Goal: Transaction & Acquisition: Purchase product/service

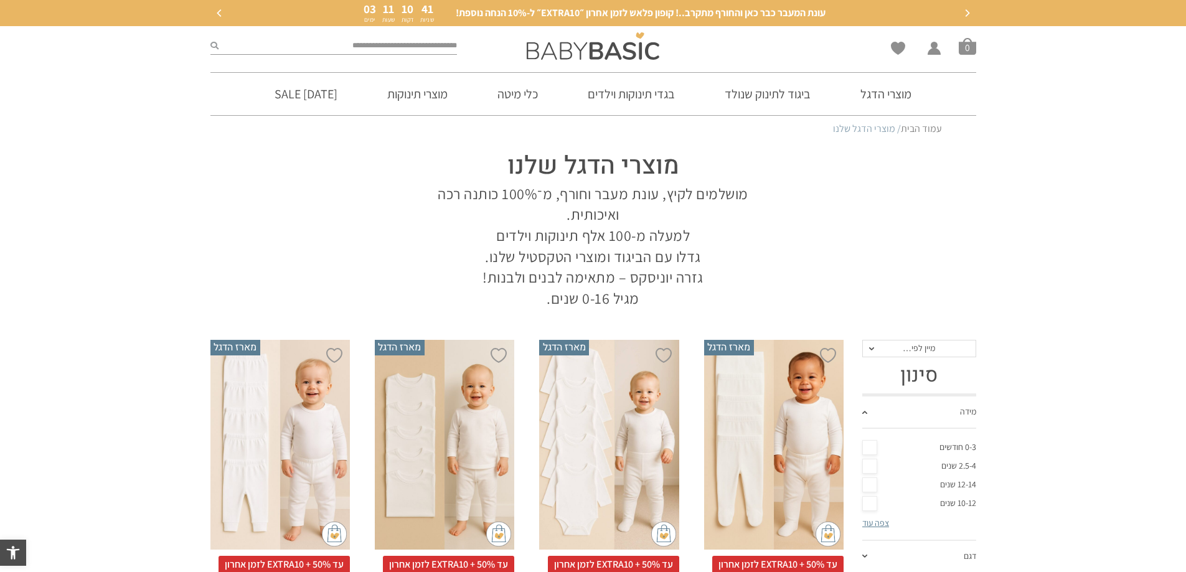
click at [872, 444] on link "0-3 חודשים" at bounding box center [919, 447] width 114 height 19
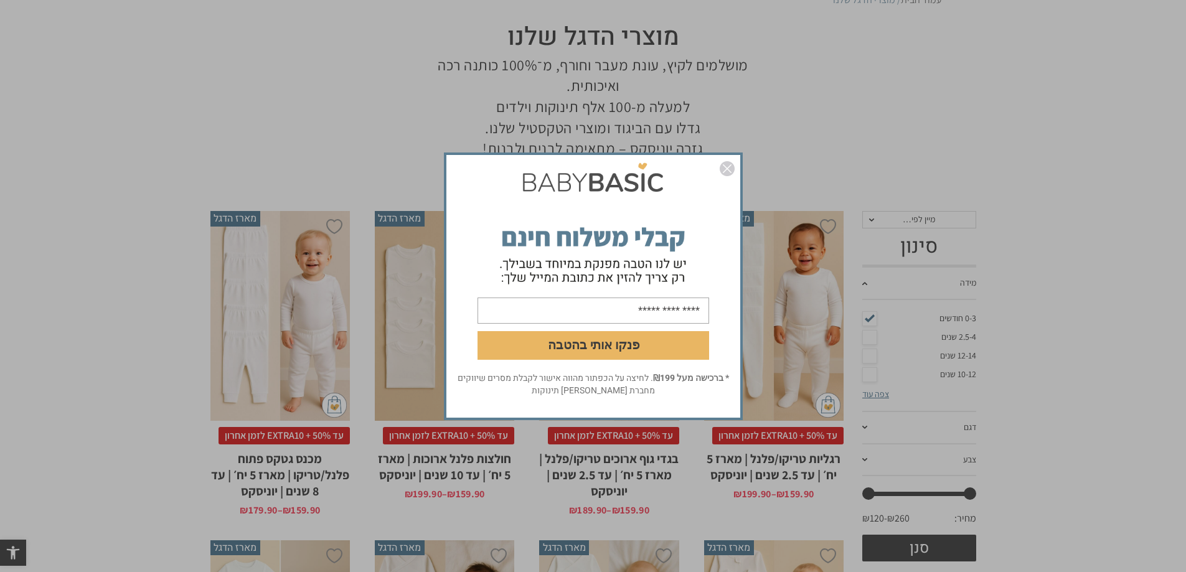
scroll to position [187, 0]
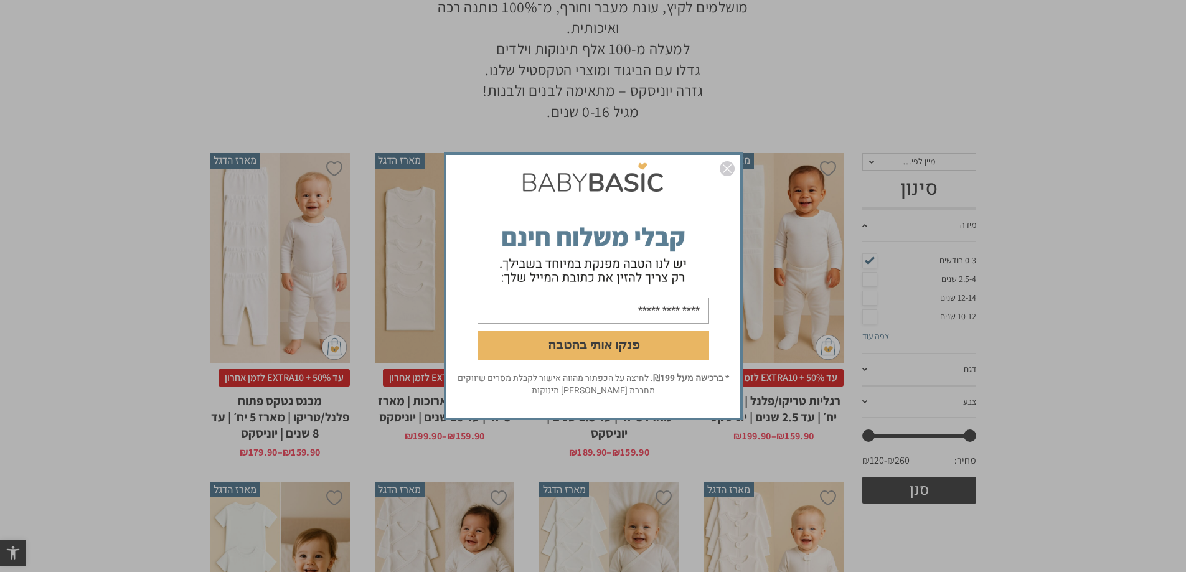
click at [730, 169] on img "סגור" at bounding box center [727, 168] width 15 height 15
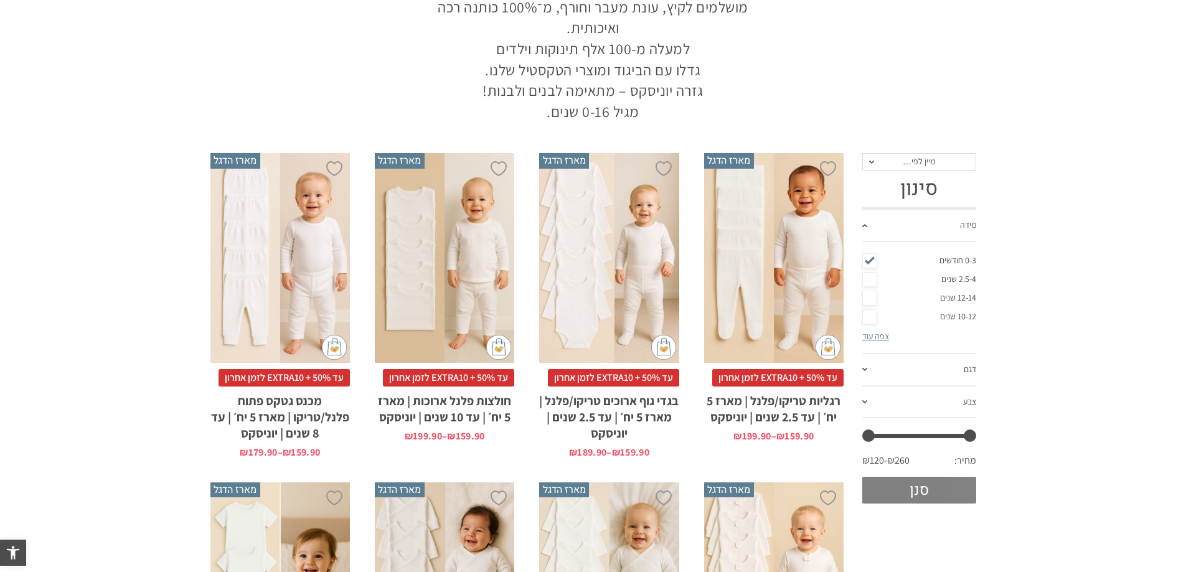
click at [911, 492] on button "סנן" at bounding box center [919, 490] width 114 height 27
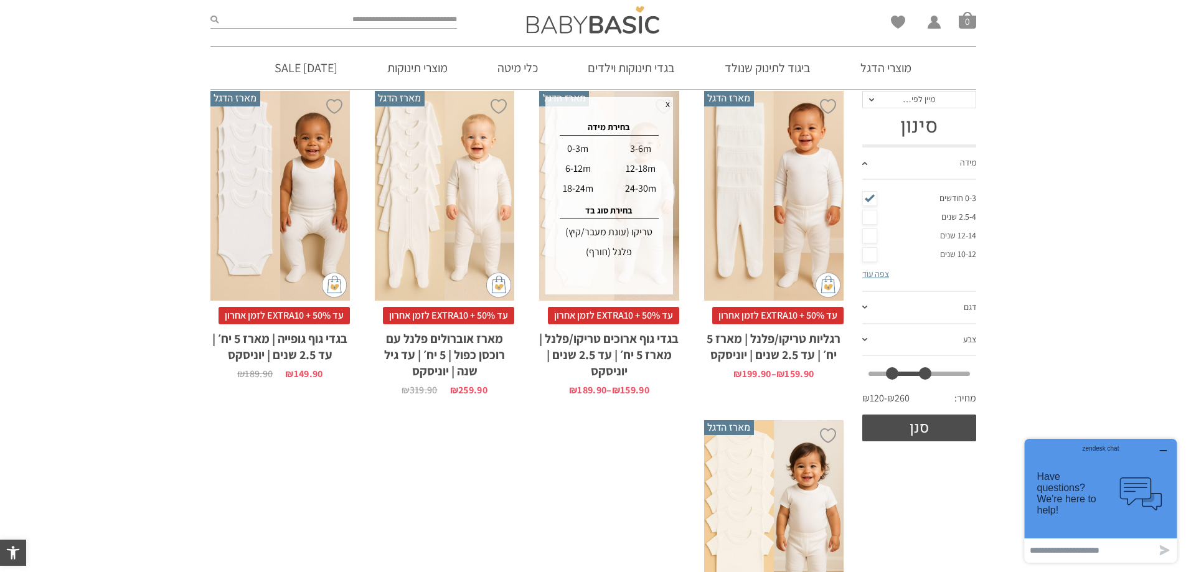
click at [613, 254] on div "פלנל (חורף)" at bounding box center [608, 252] width 123 height 20
click at [576, 148] on div "0-3m" at bounding box center [578, 149] width 60 height 20
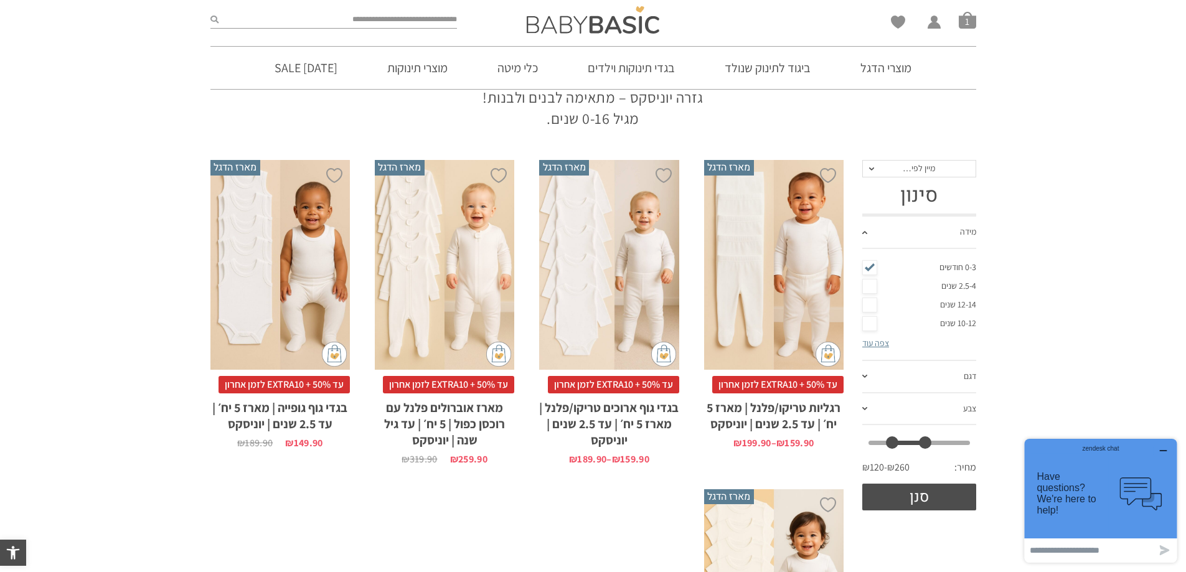
scroll to position [187, 0]
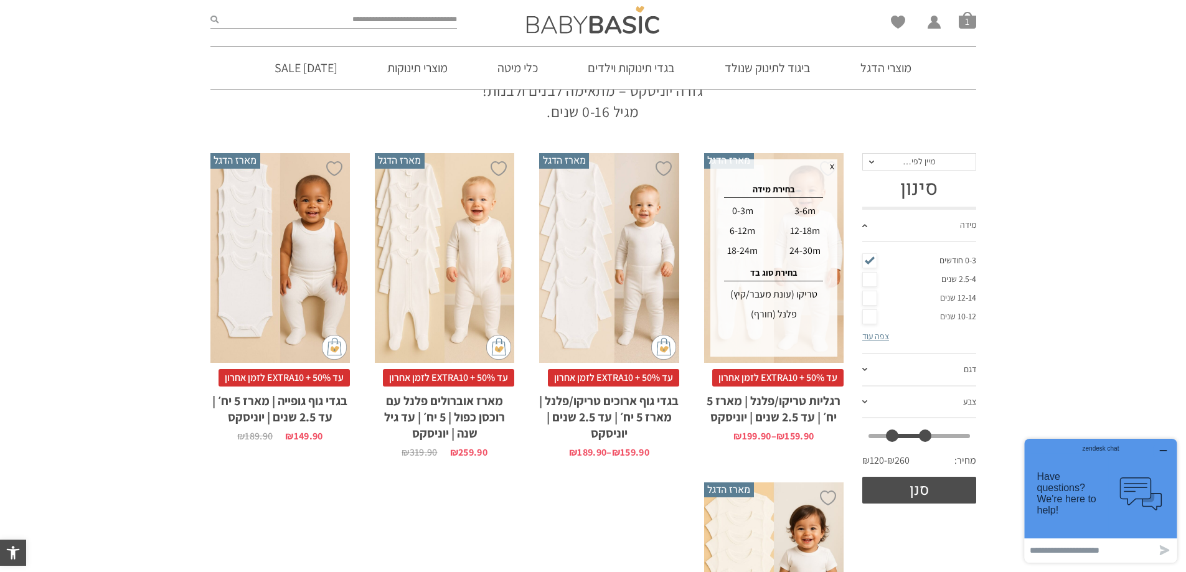
click at [786, 315] on div "פלנל (חורף)" at bounding box center [773, 314] width 123 height 20
click at [742, 211] on div "0-3m" at bounding box center [742, 211] width 60 height 20
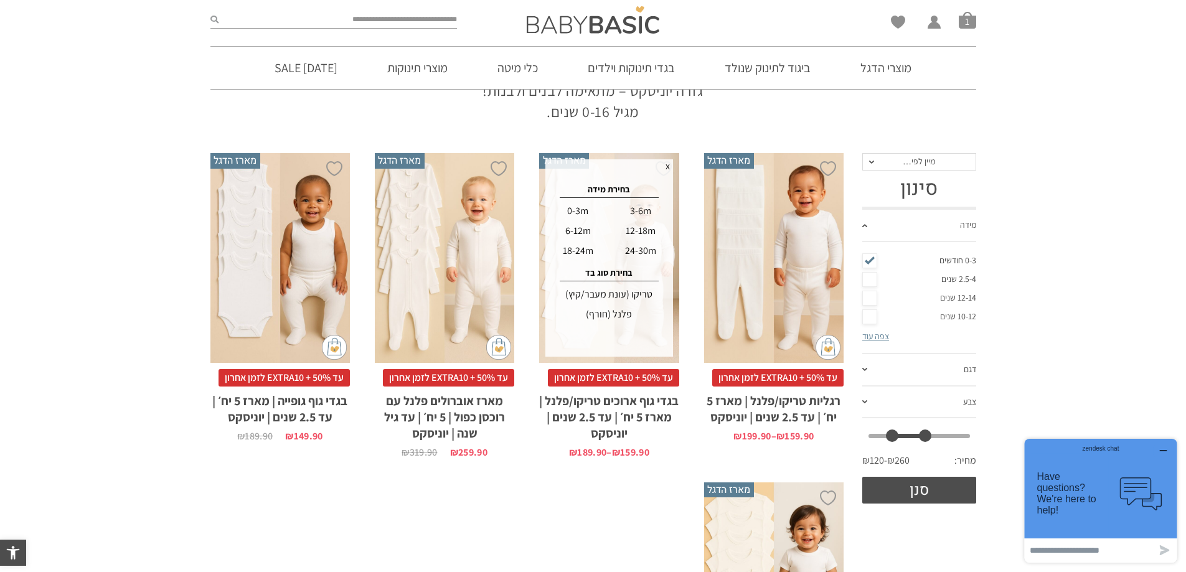
scroll to position [0, 0]
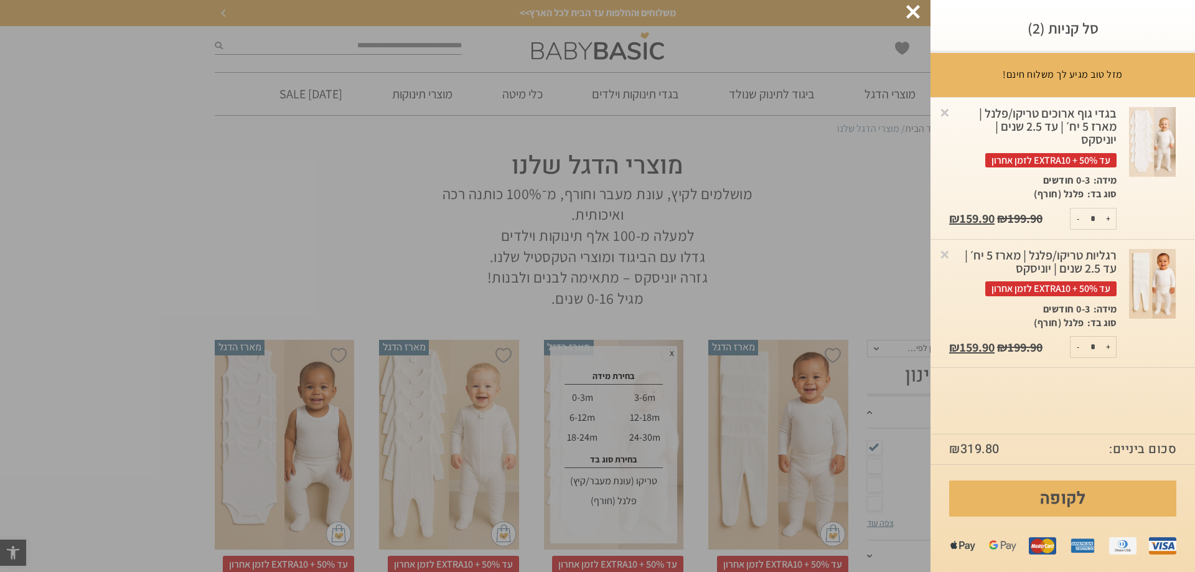
click at [1107, 219] on button "+" at bounding box center [1109, 219] width 16 height 21
type input "*"
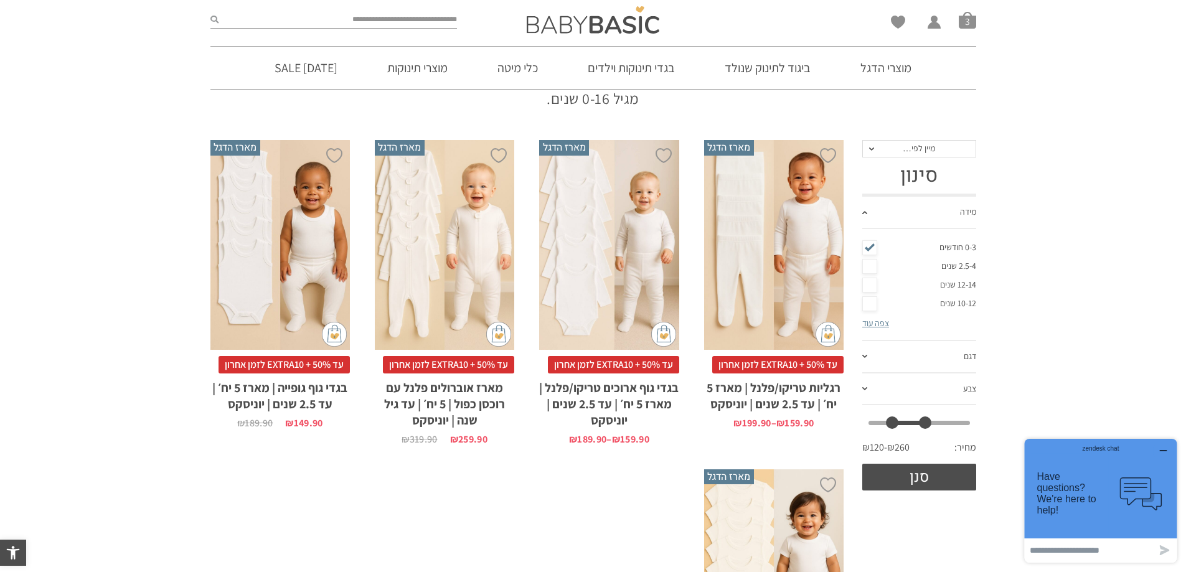
scroll to position [187, 0]
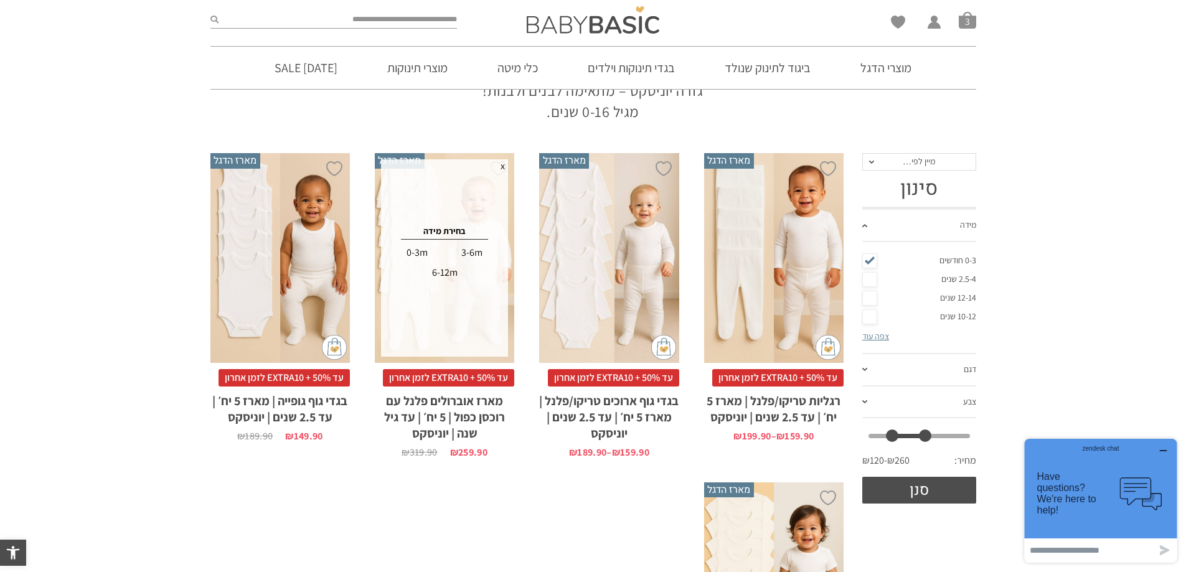
click at [416, 249] on div "0-3m" at bounding box center [417, 253] width 54 height 20
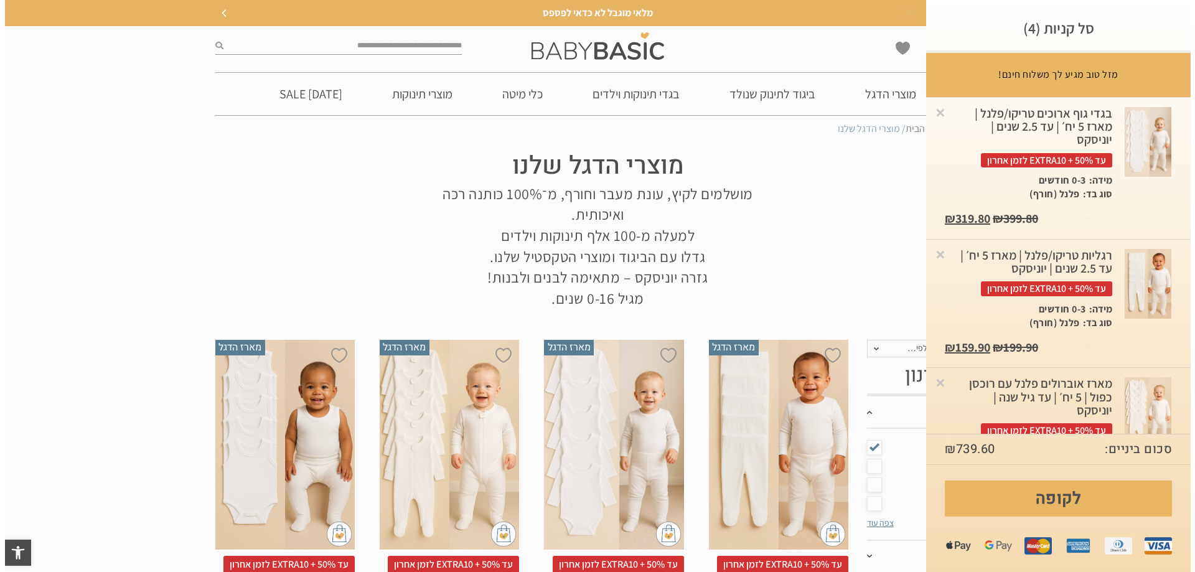
scroll to position [0, 0]
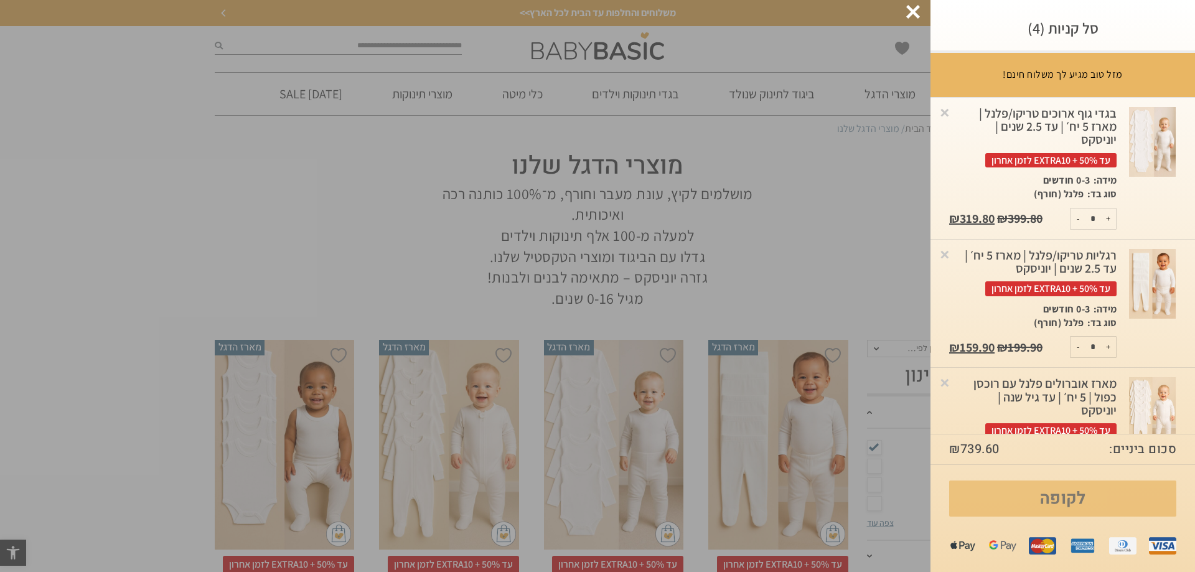
click at [1043, 494] on link "לקופה" at bounding box center [1062, 499] width 227 height 36
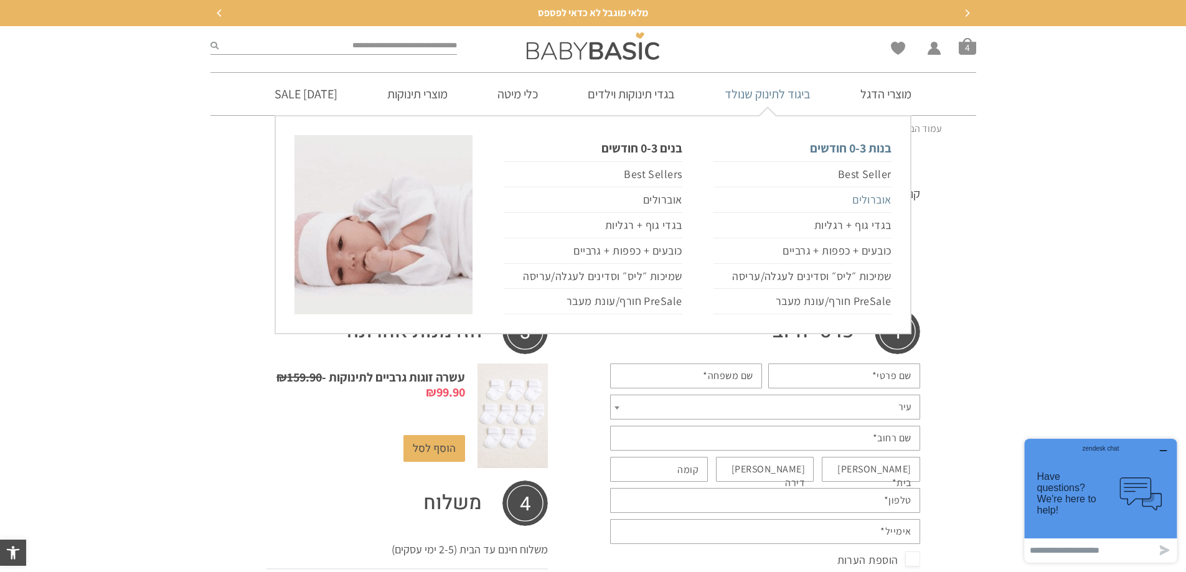
click at [866, 202] on link "אוברולים" at bounding box center [802, 200] width 178 height 26
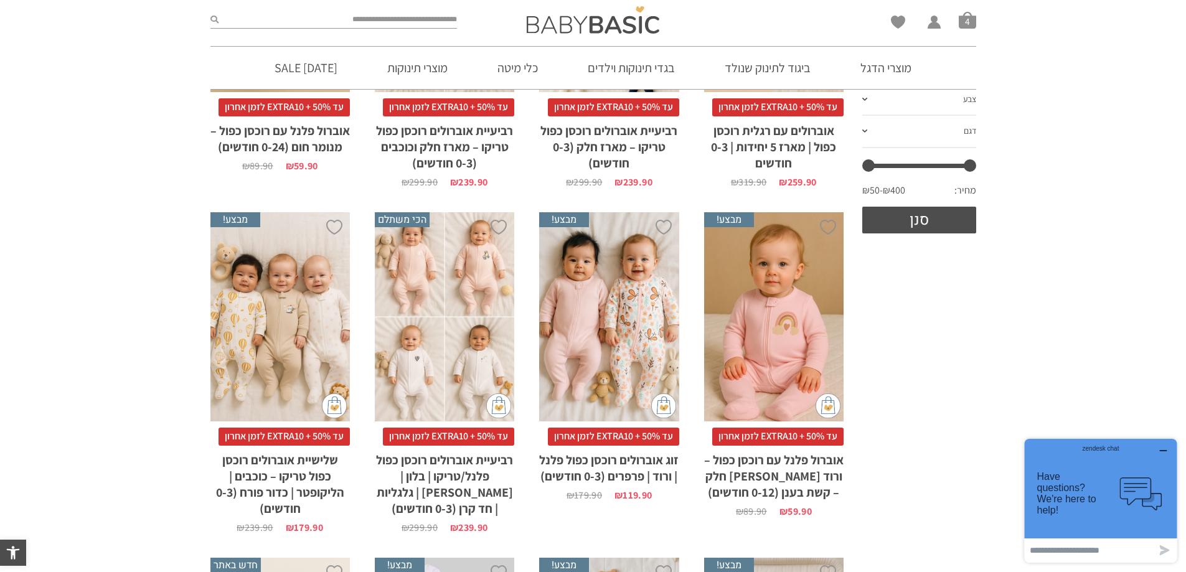
click at [430, 326] on div "x בחירת סוג בד טריקו (עונת מעבר/קיץ) פלנל (חורף)" at bounding box center [444, 317] width 139 height 210
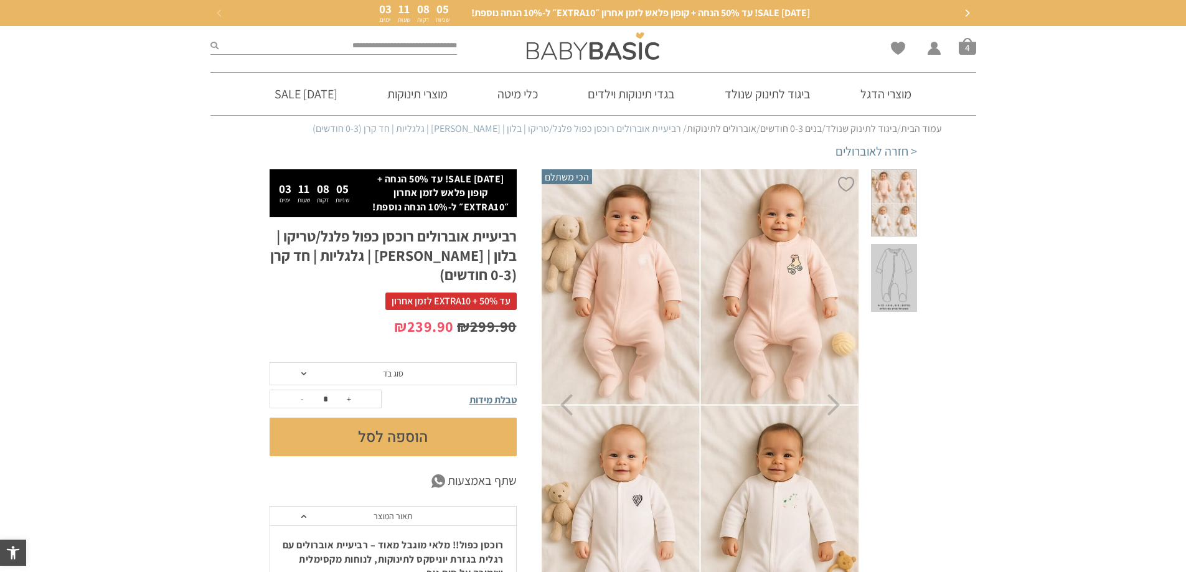
click at [652, 507] on img at bounding box center [700, 405] width 319 height 478
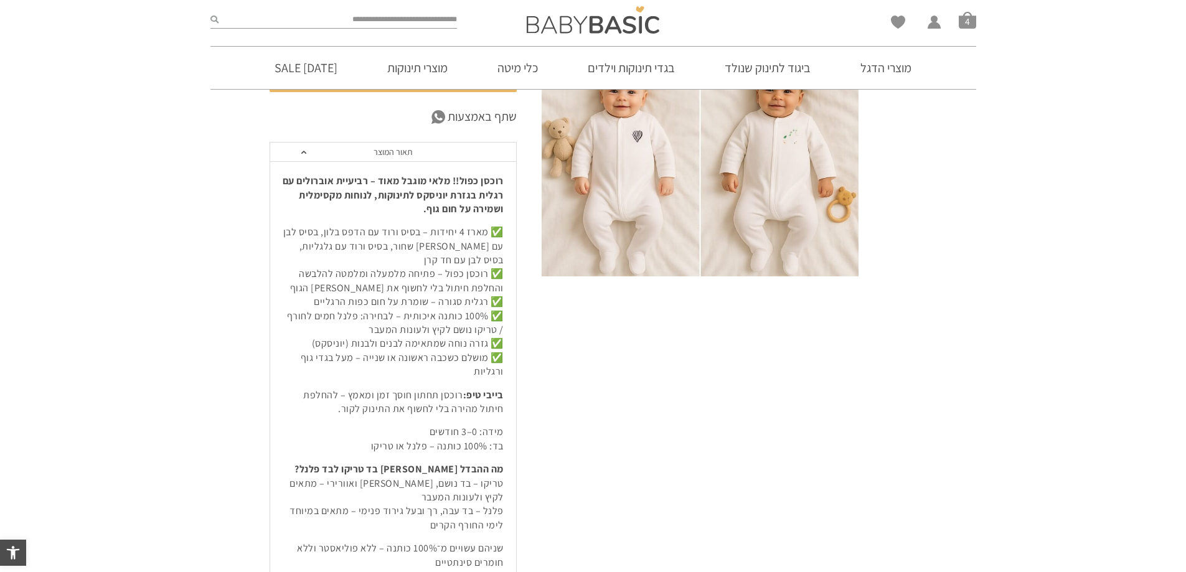
scroll to position [124, 0]
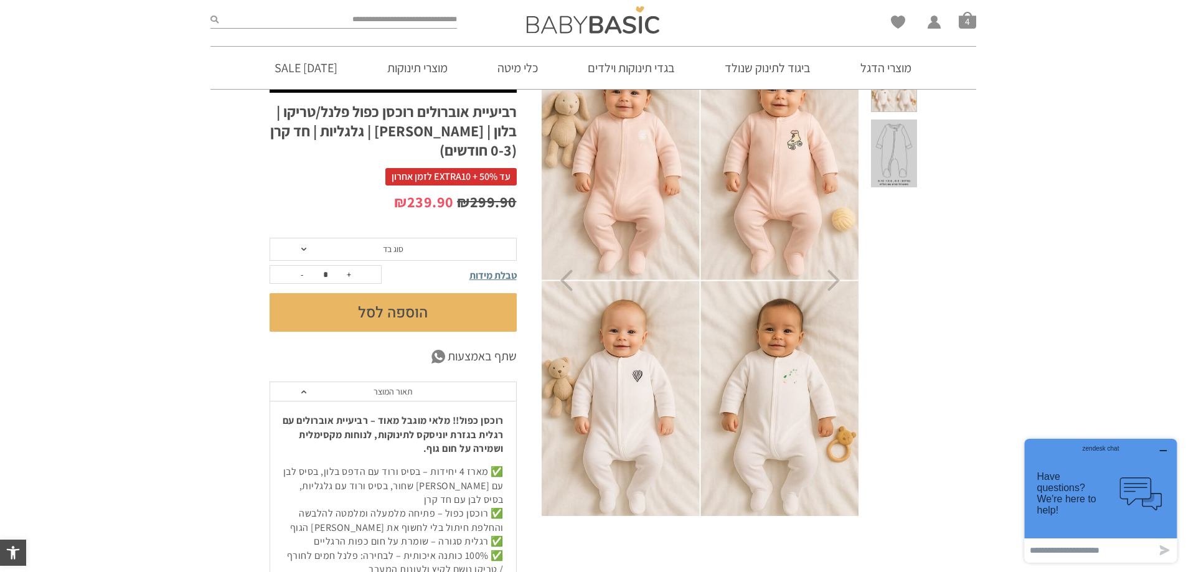
click at [648, 365] on img at bounding box center [700, 281] width 319 height 478
click at [624, 365] on img at bounding box center [700, 281] width 319 height 478
click at [571, 286] on icon "Previous" at bounding box center [566, 281] width 13 height 22
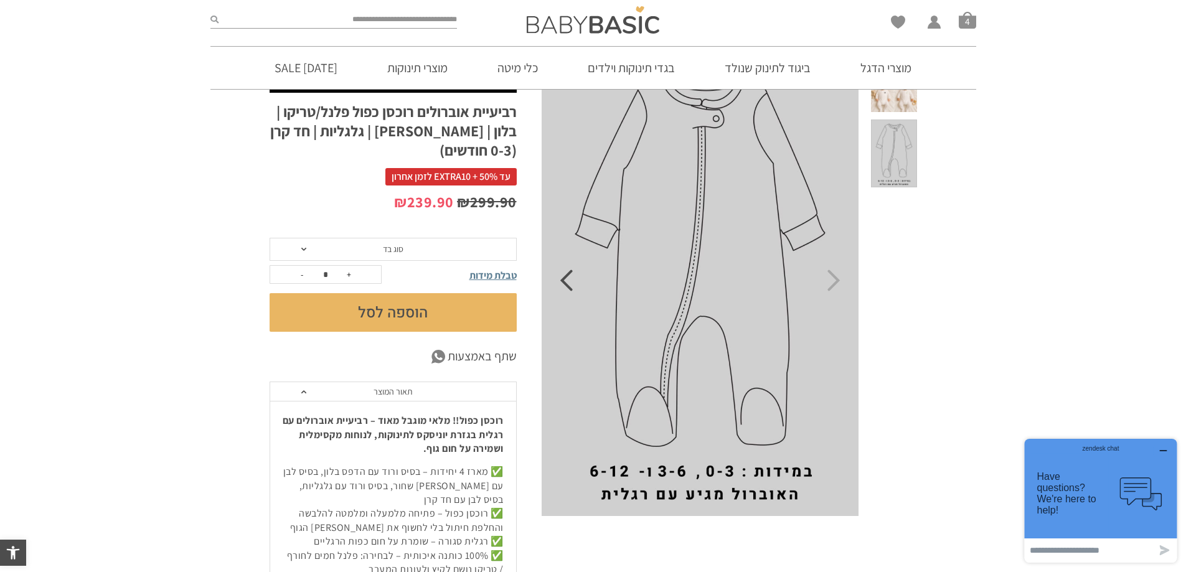
click at [571, 286] on icon "Previous" at bounding box center [566, 281] width 13 height 22
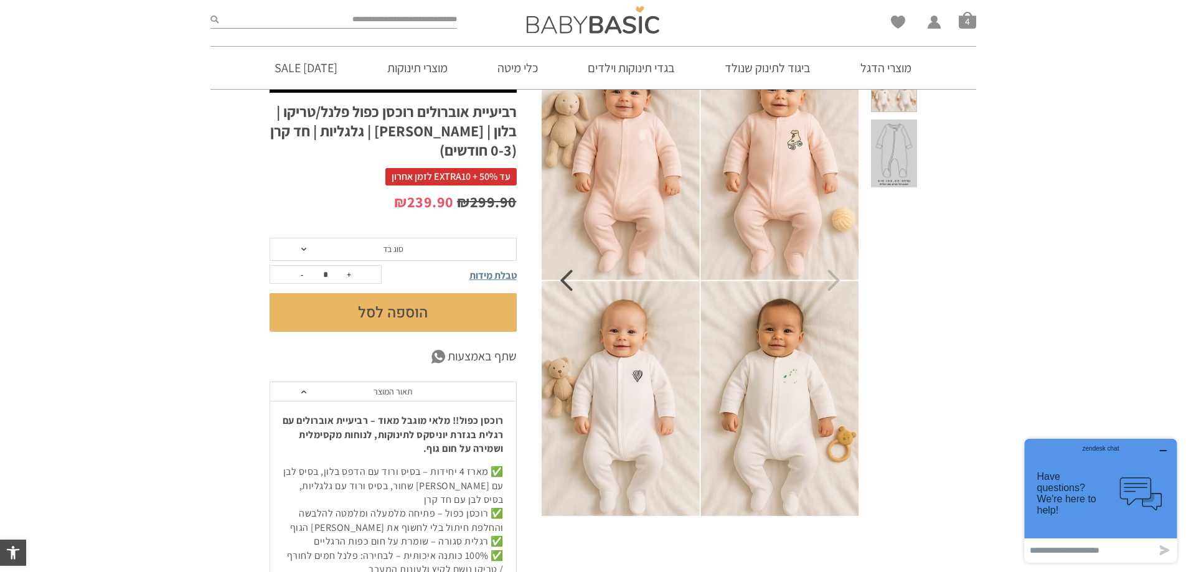
click at [571, 286] on icon "Previous" at bounding box center [566, 281] width 13 height 22
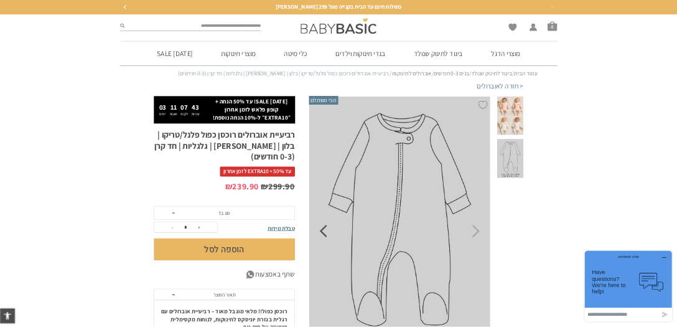
scroll to position [0, 0]
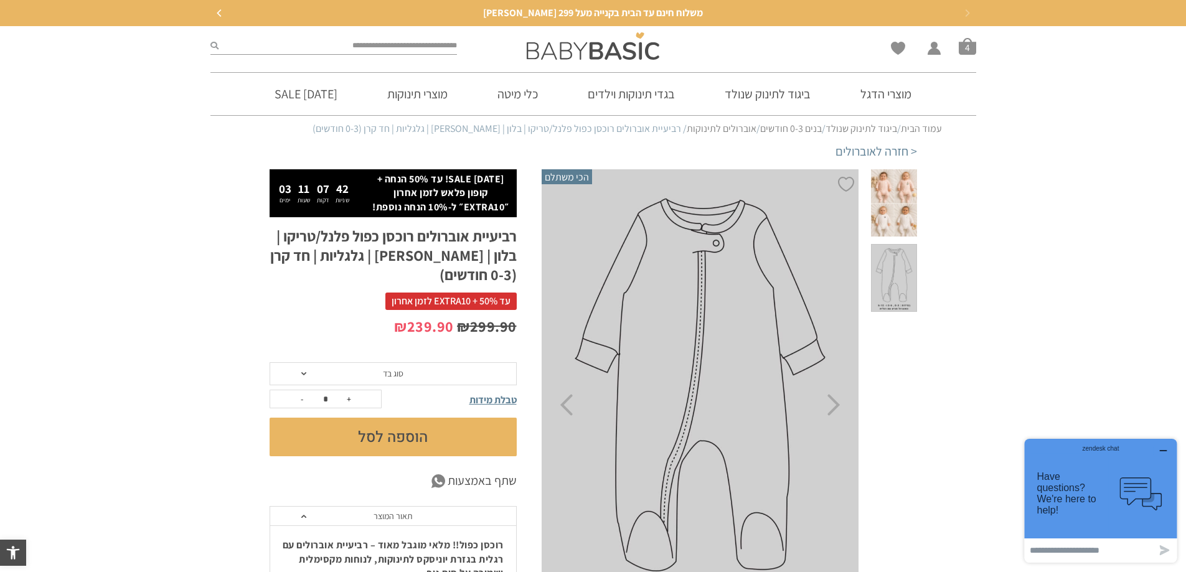
click at [582, 416] on img at bounding box center [700, 404] width 319 height 471
click at [888, 200] on span at bounding box center [893, 203] width 45 height 68
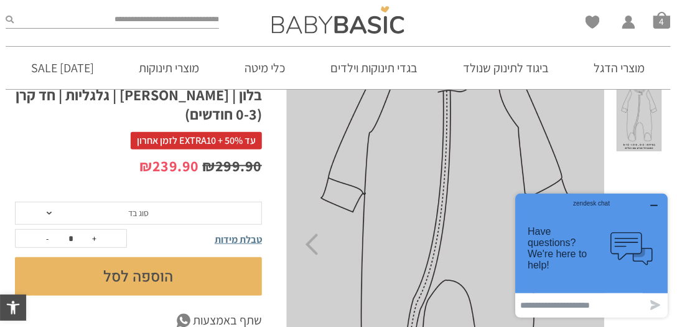
scroll to position [177, 0]
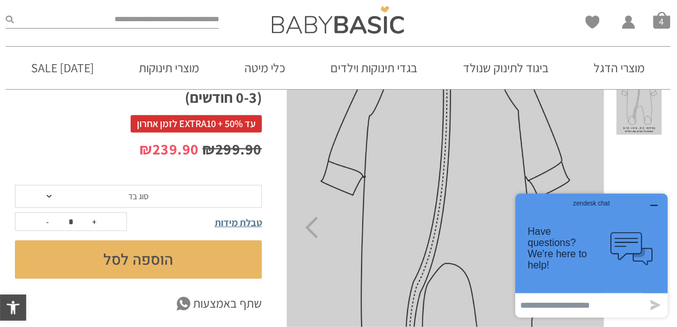
click at [319, 232] on img at bounding box center [445, 227] width 319 height 471
click at [311, 232] on icon "Previous" at bounding box center [311, 228] width 13 height 22
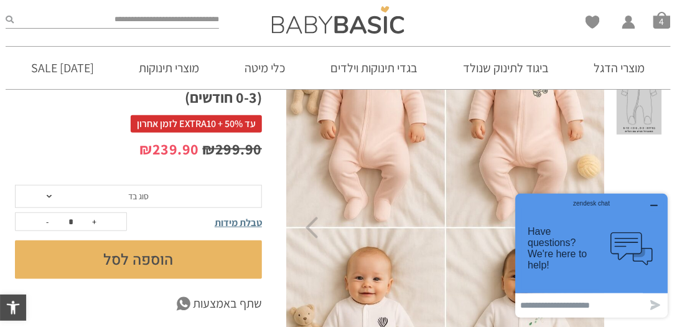
drag, startPoint x: 657, startPoint y: 200, endPoint x: 1109, endPoint y: 406, distance: 495.8
click at [657, 200] on icon "button" at bounding box center [654, 205] width 10 height 10
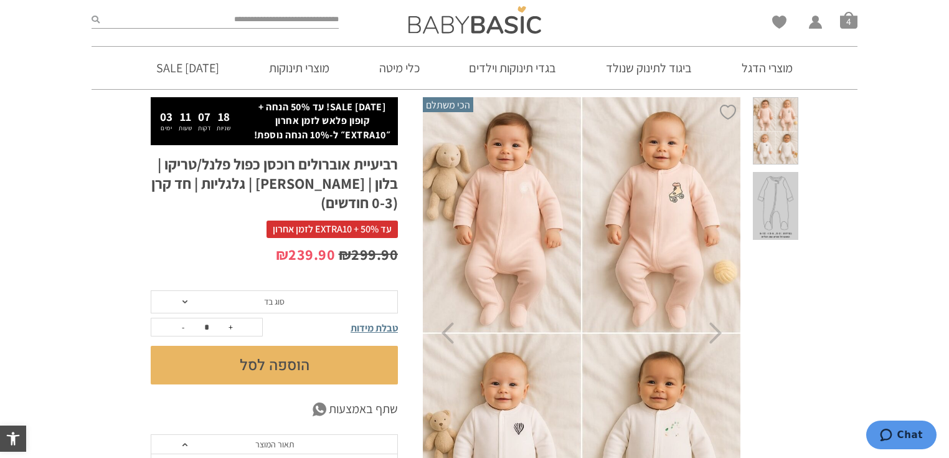
scroll to position [71, 0]
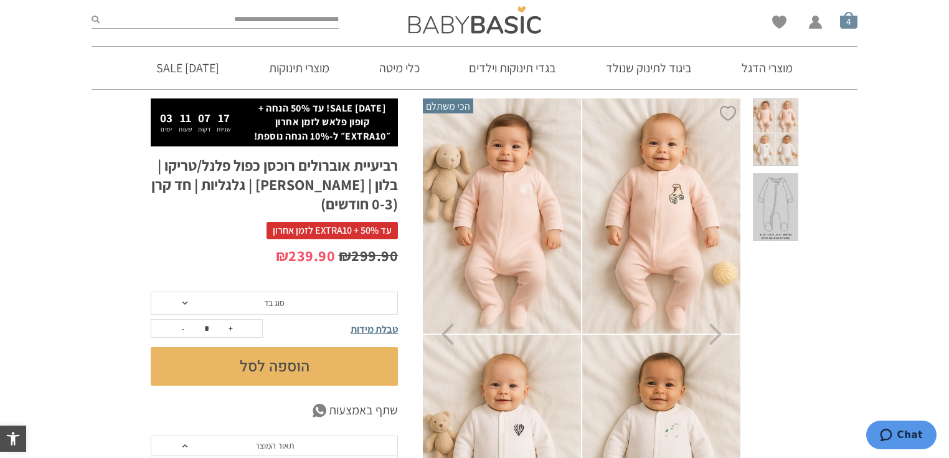
click at [843, 24] on span "סל קניות" at bounding box center [848, 19] width 17 height 17
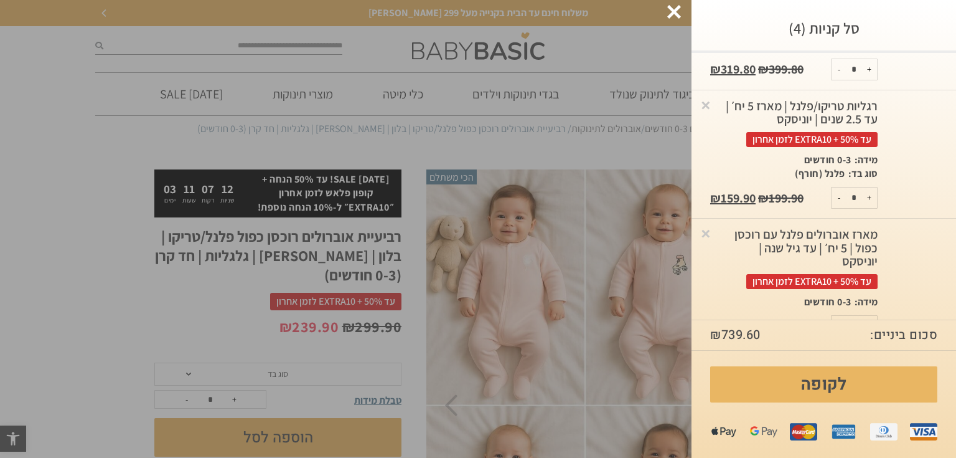
scroll to position [176, 0]
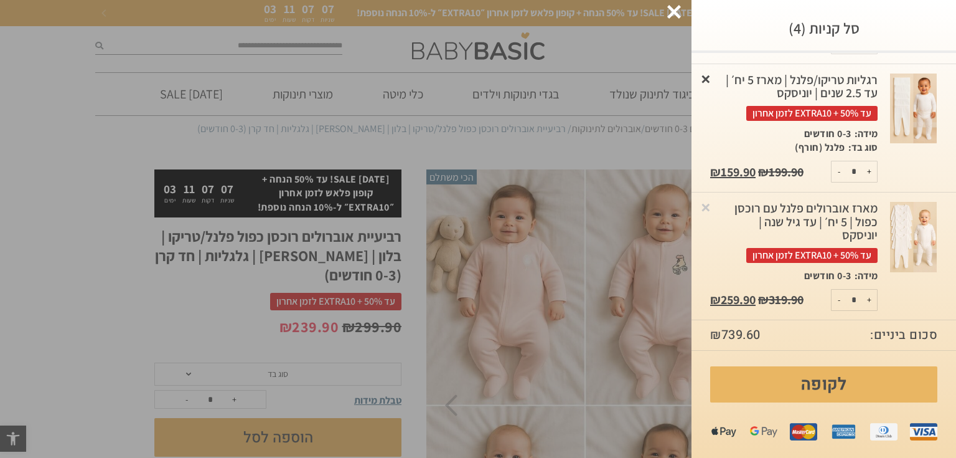
click at [711, 77] on link "×" at bounding box center [706, 78] width 12 height 12
